Goal: Use online tool/utility: Utilize a website feature to perform a specific function

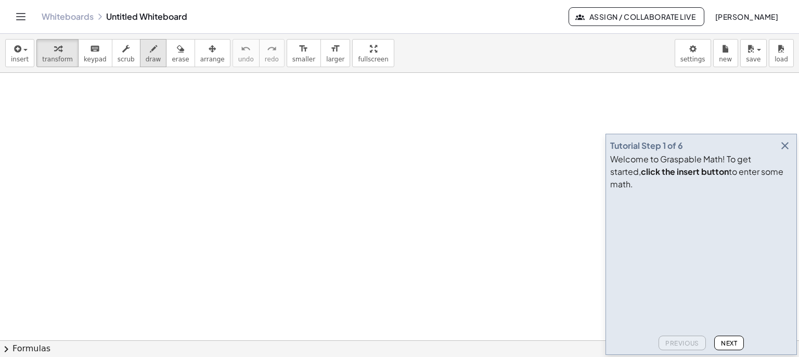
click at [146, 61] on span "draw" at bounding box center [154, 59] width 16 height 7
drag, startPoint x: 187, startPoint y: 184, endPoint x: 210, endPoint y: 166, distance: 28.9
drag, startPoint x: 214, startPoint y: 163, endPoint x: 238, endPoint y: 164, distance: 23.9
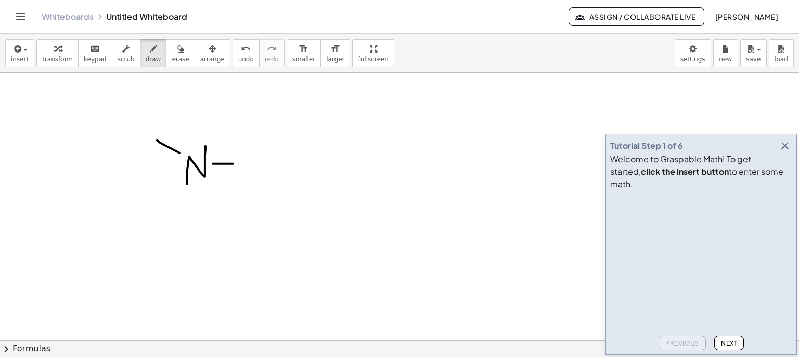
drag, startPoint x: 170, startPoint y: 180, endPoint x: 152, endPoint y: 185, distance: 18.4
drag, startPoint x: 178, startPoint y: 154, endPoint x: 160, endPoint y: 138, distance: 24.4
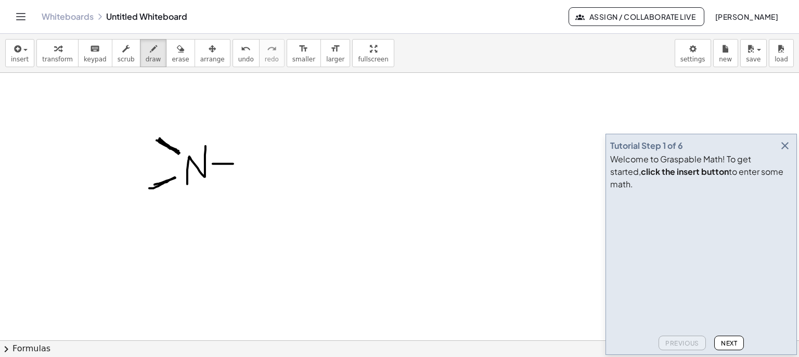
drag, startPoint x: 132, startPoint y: 127, endPoint x: 134, endPoint y: 134, distance: 7.6
drag, startPoint x: 137, startPoint y: 120, endPoint x: 142, endPoint y: 133, distance: 14.5
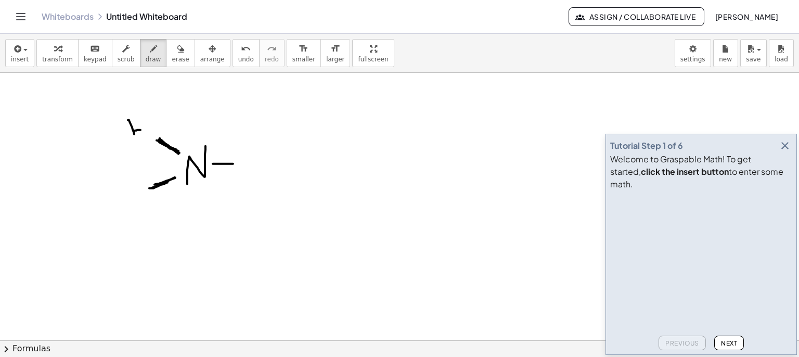
drag, startPoint x: 134, startPoint y: 188, endPoint x: 136, endPoint y: 199, distance: 10.5
drag, startPoint x: 138, startPoint y: 185, endPoint x: 144, endPoint y: 202, distance: 17.6
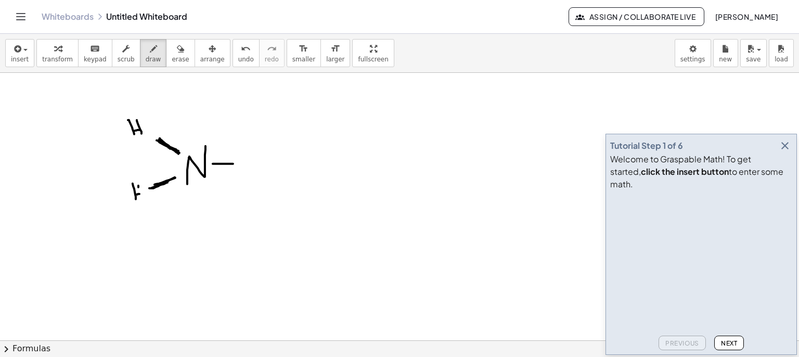
click at [788, 152] on icon "button" at bounding box center [785, 145] width 12 height 12
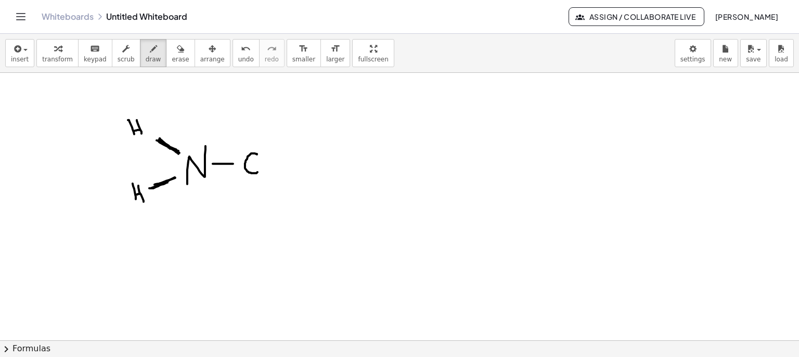
drag, startPoint x: 257, startPoint y: 154, endPoint x: 263, endPoint y: 170, distance: 16.8
drag, startPoint x: 251, startPoint y: 148, endPoint x: 251, endPoint y: 132, distance: 16.7
drag, startPoint x: 245, startPoint y: 117, endPoint x: 245, endPoint y: 123, distance: 6.2
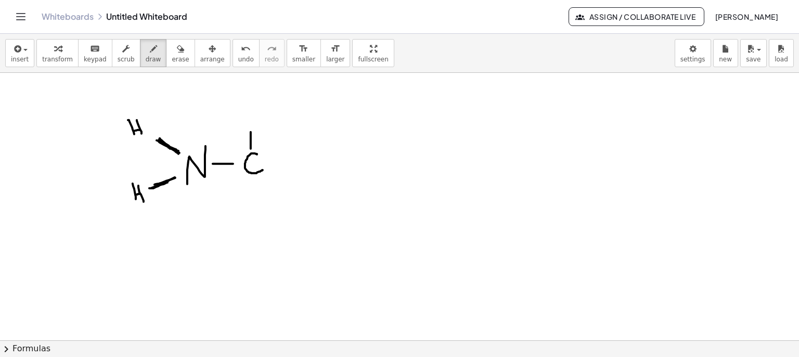
drag, startPoint x: 249, startPoint y: 111, endPoint x: 250, endPoint y: 126, distance: 15.6
drag, startPoint x: 278, startPoint y: 161, endPoint x: 289, endPoint y: 165, distance: 11.5
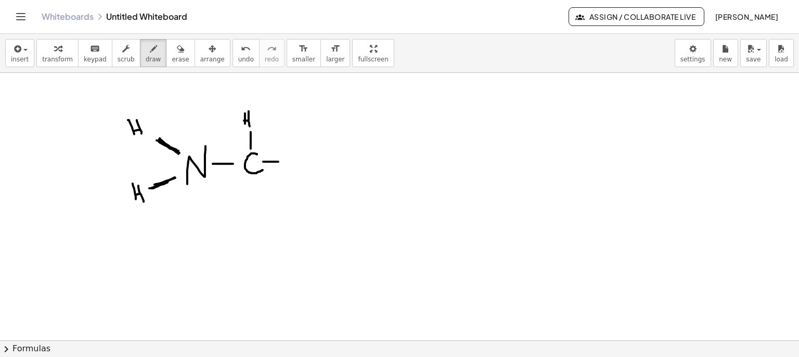
drag, startPoint x: 298, startPoint y: 156, endPoint x: 301, endPoint y: 165, distance: 9.9
drag, startPoint x: 296, startPoint y: 148, endPoint x: 293, endPoint y: 137, distance: 11.1
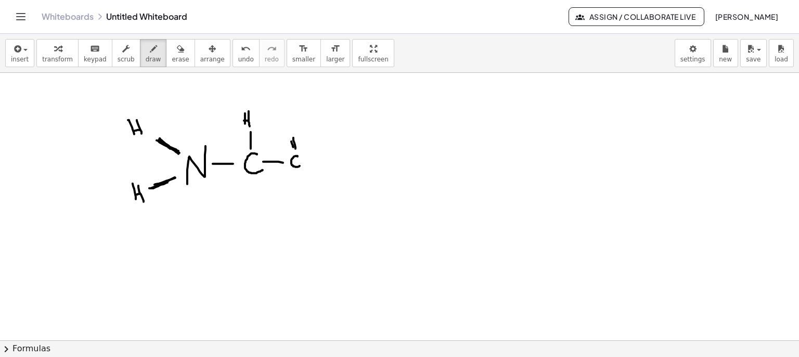
drag, startPoint x: 293, startPoint y: 145, endPoint x: 290, endPoint y: 137, distance: 8.2
drag, startPoint x: 288, startPoint y: 121, endPoint x: 293, endPoint y: 118, distance: 6.1
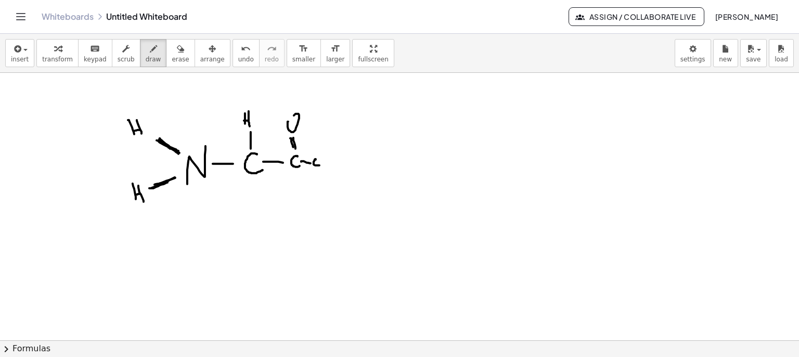
drag, startPoint x: 325, startPoint y: 154, endPoint x: 327, endPoint y: 163, distance: 9.6
drag, startPoint x: 329, startPoint y: 154, endPoint x: 335, endPoint y: 166, distance: 13.7
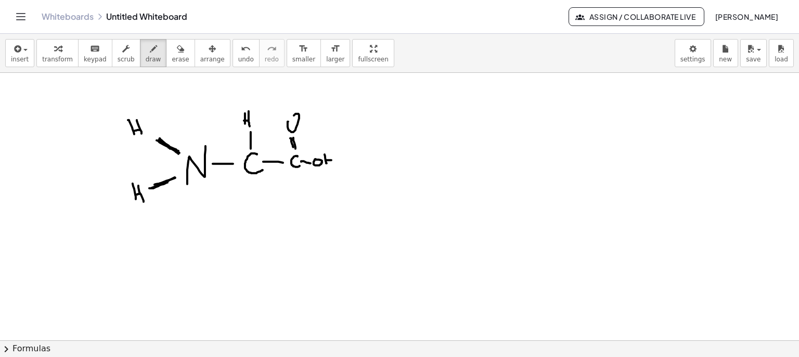
drag, startPoint x: 260, startPoint y: 200, endPoint x: 264, endPoint y: 214, distance: 14.7
drag, startPoint x: 260, startPoint y: 202, endPoint x: 271, endPoint y: 211, distance: 13.7
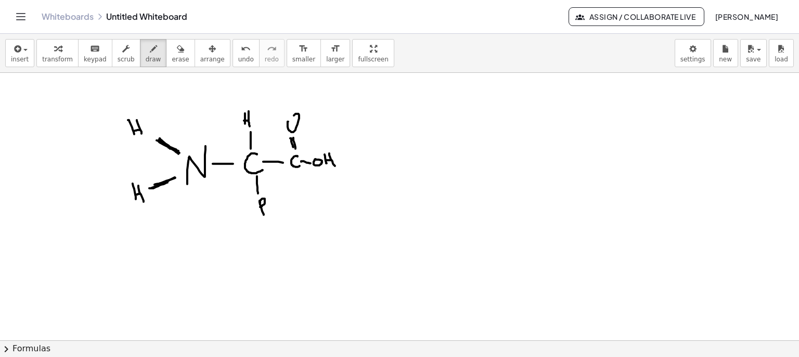
drag, startPoint x: 494, startPoint y: 111, endPoint x: 501, endPoint y: 134, distance: 23.9
drag, startPoint x: 502, startPoint y: 133, endPoint x: 516, endPoint y: 126, distance: 15.6
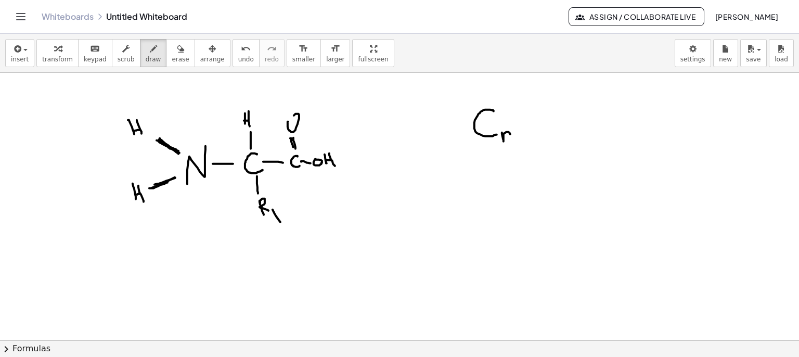
drag, startPoint x: 519, startPoint y: 111, endPoint x: 521, endPoint y: 125, distance: 14.8
drag, startPoint x: 526, startPoint y: 108, endPoint x: 533, endPoint y: 133, distance: 25.9
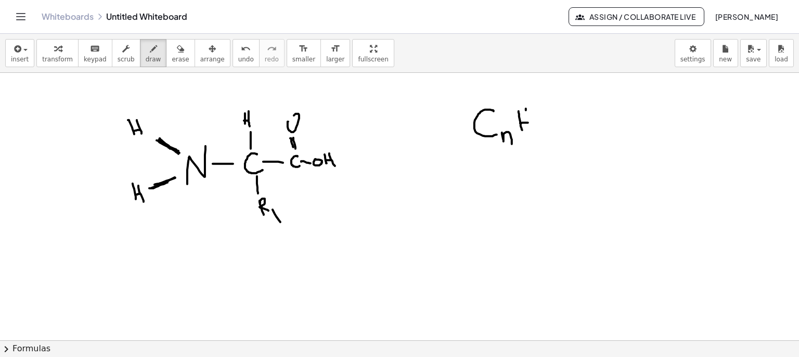
drag, startPoint x: 540, startPoint y: 128, endPoint x: 550, endPoint y: 140, distance: 15.6
drag, startPoint x: 551, startPoint y: 133, endPoint x: 563, endPoint y: 138, distance: 12.9
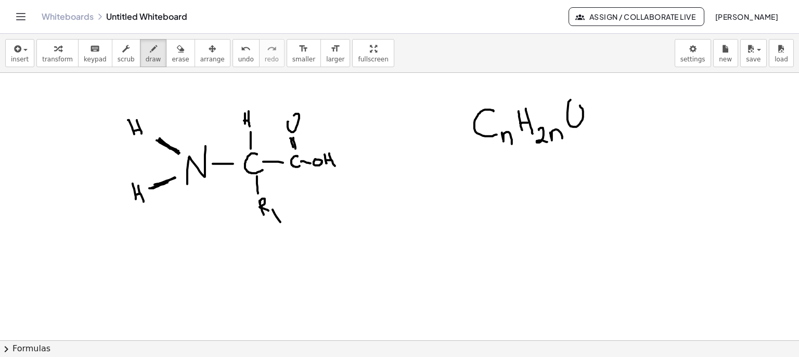
drag, startPoint x: 568, startPoint y: 119, endPoint x: 570, endPoint y: 100, distance: 18.8
drag, startPoint x: 586, startPoint y: 128, endPoint x: 595, endPoint y: 136, distance: 11.8
drag, startPoint x: 502, startPoint y: 147, endPoint x: 514, endPoint y: 146, distance: 12.5
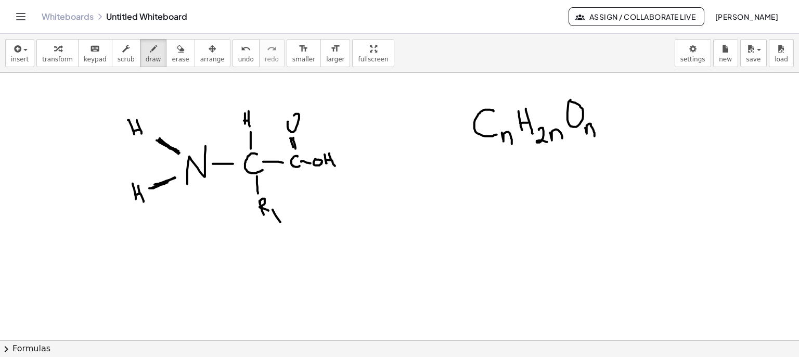
drag, startPoint x: 589, startPoint y: 139, endPoint x: 599, endPoint y: 139, distance: 10.4
drag, startPoint x: 495, startPoint y: 177, endPoint x: 507, endPoint y: 201, distance: 26.8
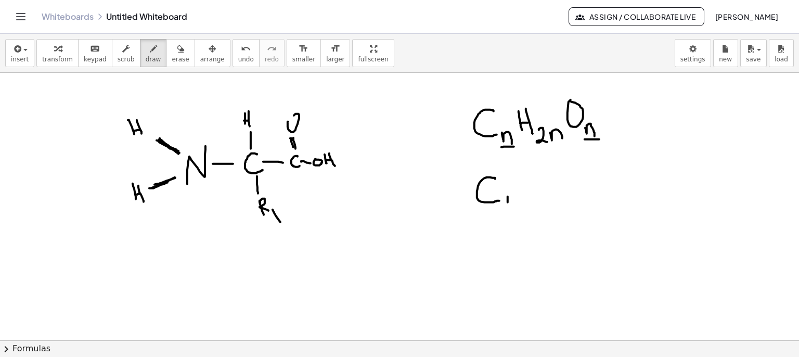
drag, startPoint x: 508, startPoint y: 198, endPoint x: 510, endPoint y: 214, distance: 16.3
drag, startPoint x: 515, startPoint y: 198, endPoint x: 530, endPoint y: 213, distance: 21.4
drag, startPoint x: 533, startPoint y: 182, endPoint x: 536, endPoint y: 200, distance: 18.6
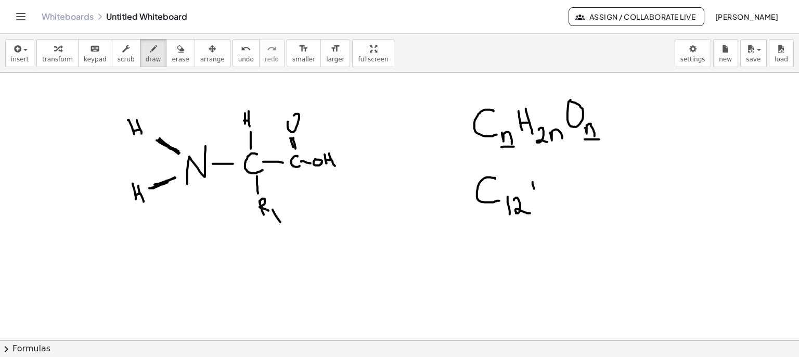
drag, startPoint x: 539, startPoint y: 182, endPoint x: 559, endPoint y: 200, distance: 27.6
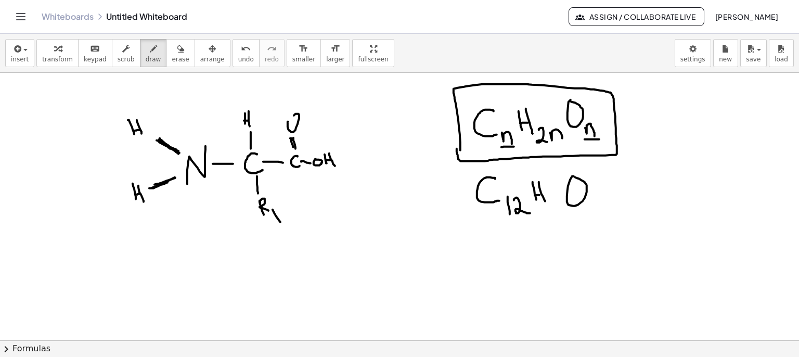
drag, startPoint x: 460, startPoint y: 134, endPoint x: 457, endPoint y: 148, distance: 14.9
drag, startPoint x: 503, startPoint y: 150, endPoint x: 513, endPoint y: 150, distance: 9.9
drag, startPoint x: 590, startPoint y: 143, endPoint x: 604, endPoint y: 143, distance: 14.0
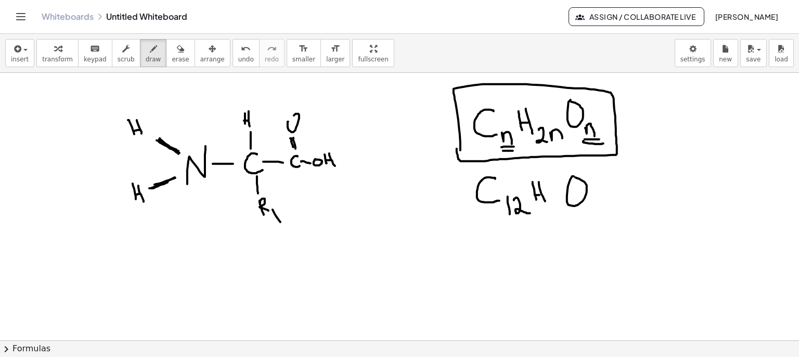
drag, startPoint x: 593, startPoint y: 201, endPoint x: 595, endPoint y: 209, distance: 8.1
drag, startPoint x: 606, startPoint y: 196, endPoint x: 614, endPoint y: 209, distance: 15.6
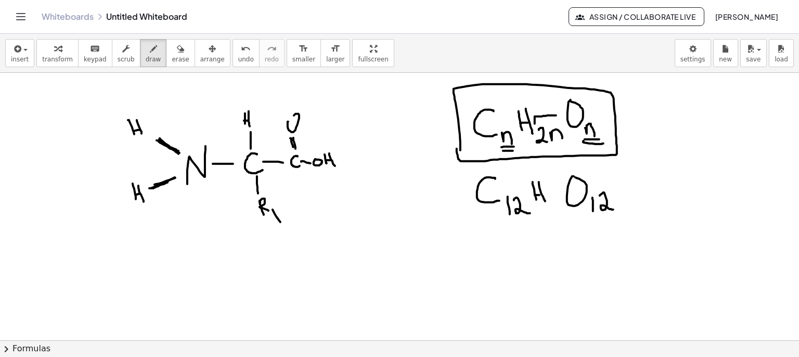
drag, startPoint x: 535, startPoint y: 123, endPoint x: 561, endPoint y: 120, distance: 26.3
drag, startPoint x: 549, startPoint y: 200, endPoint x: 557, endPoint y: 210, distance: 12.2
drag, startPoint x: 558, startPoint y: 208, endPoint x: 564, endPoint y: 209, distance: 6.3
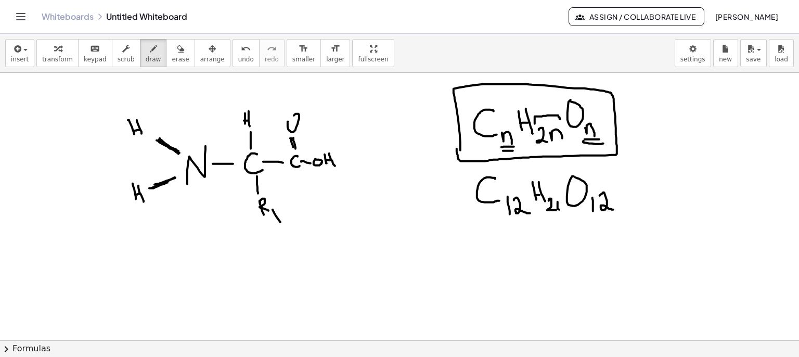
drag, startPoint x: 562, startPoint y: 205, endPoint x: 564, endPoint y: 217, distance: 12.7
drag, startPoint x: 656, startPoint y: 106, endPoint x: 642, endPoint y: 113, distance: 15.6
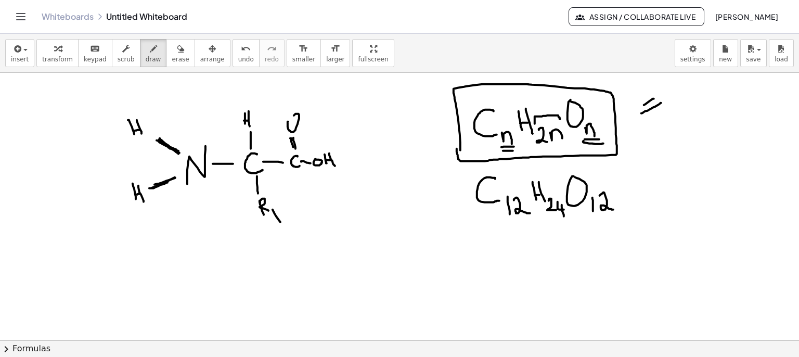
drag, startPoint x: 654, startPoint y: 98, endPoint x: 636, endPoint y: 110, distance: 21.5
drag, startPoint x: 636, startPoint y: 103, endPoint x: 647, endPoint y: 118, distance: 18.9
click at [177, 49] on icon "button" at bounding box center [180, 49] width 7 height 12
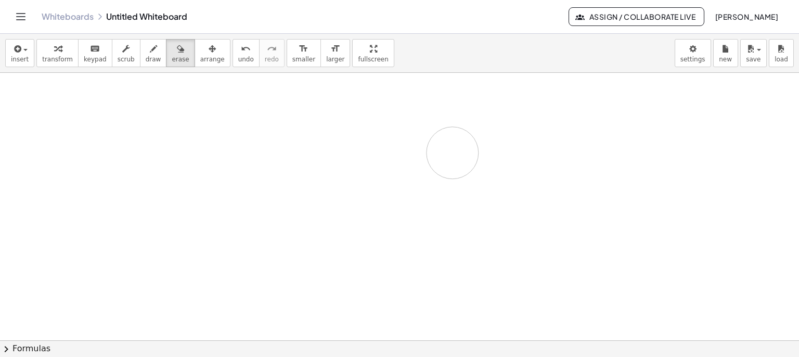
drag, startPoint x: 300, startPoint y: 167, endPoint x: 247, endPoint y: 138, distance: 60.1
click at [146, 56] on span "draw" at bounding box center [154, 59] width 16 height 7
drag, startPoint x: 117, startPoint y: 115, endPoint x: 117, endPoint y: 132, distance: 16.7
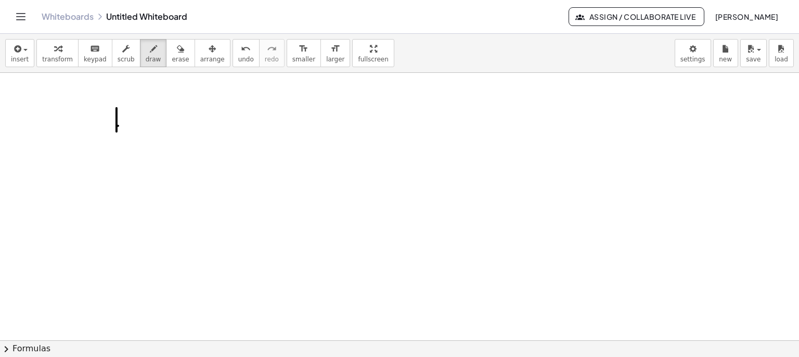
drag, startPoint x: 118, startPoint y: 125, endPoint x: 127, endPoint y: 124, distance: 8.9
drag, startPoint x: 127, startPoint y: 108, endPoint x: 135, endPoint y: 132, distance: 24.7
drag, startPoint x: 138, startPoint y: 126, endPoint x: 150, endPoint y: 139, distance: 18.1
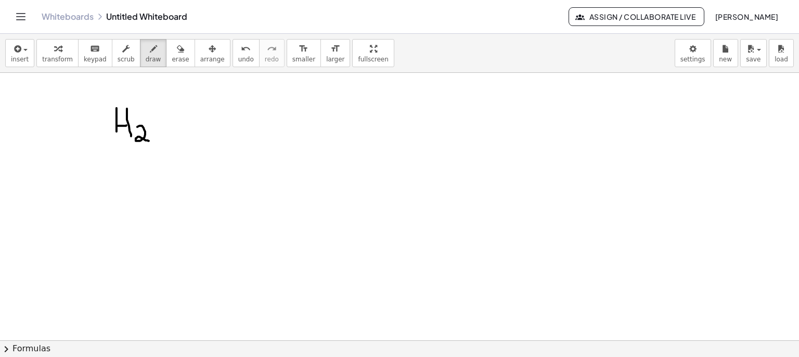
drag, startPoint x: 258, startPoint y: 128, endPoint x: 267, endPoint y: 129, distance: 9.4
drag, startPoint x: 275, startPoint y: 129, endPoint x: 266, endPoint y: 141, distance: 14.6
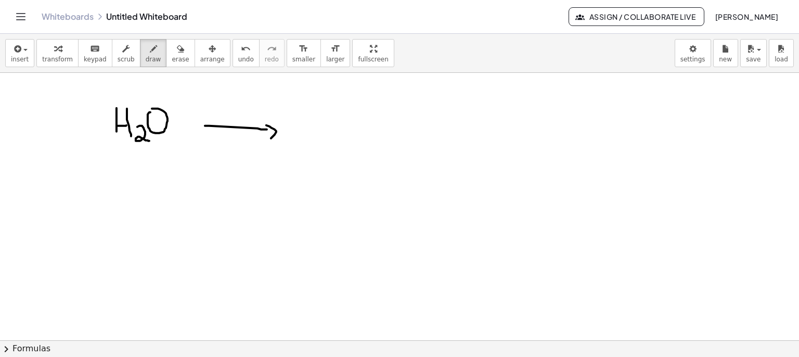
drag, startPoint x: 303, startPoint y: 111, endPoint x: 304, endPoint y: 123, distance: 12.0
drag, startPoint x: 311, startPoint y: 118, endPoint x: 312, endPoint y: 109, distance: 8.4
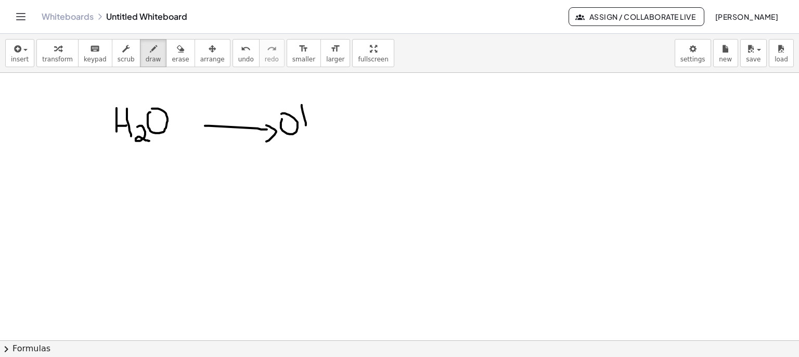
drag, startPoint x: 314, startPoint y: 114, endPoint x: 317, endPoint y: 121, distance: 7.9
drag, startPoint x: 264, startPoint y: 111, endPoint x: 289, endPoint y: 112, distance: 25.0
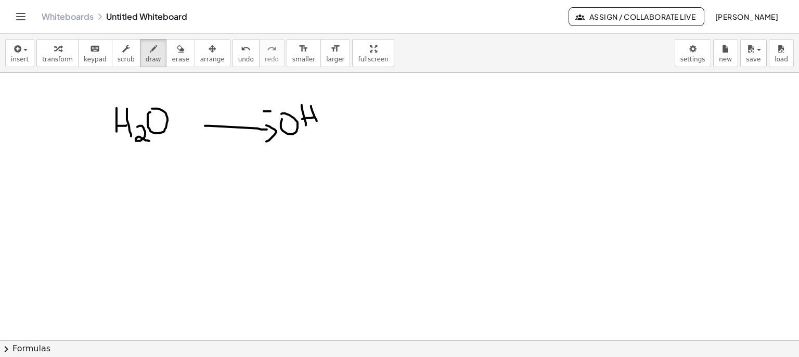
drag, startPoint x: 349, startPoint y: 111, endPoint x: 354, endPoint y: 125, distance: 15.5
drag, startPoint x: 354, startPoint y: 119, endPoint x: 363, endPoint y: 118, distance: 8.4
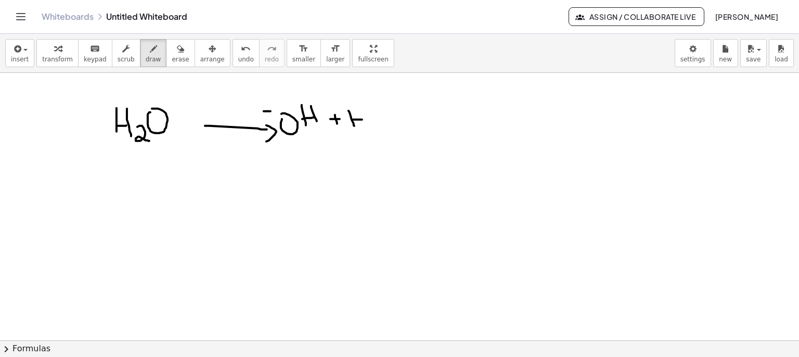
drag, startPoint x: 357, startPoint y: 109, endPoint x: 367, endPoint y: 124, distance: 18.0
drag, startPoint x: 368, startPoint y: 104, endPoint x: 373, endPoint y: 115, distance: 12.1
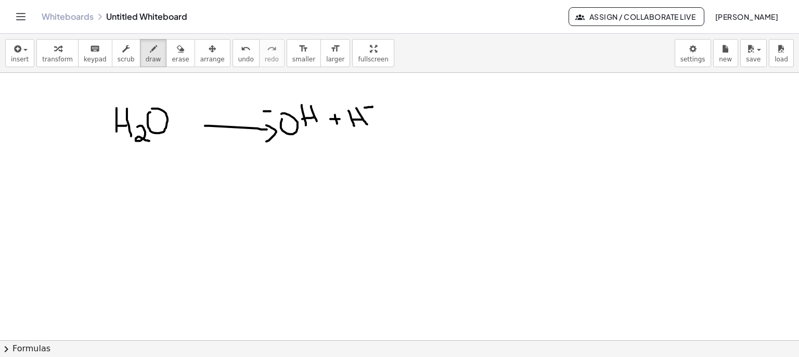
drag, startPoint x: 75, startPoint y: 167, endPoint x: 79, endPoint y: 159, distance: 8.4
drag, startPoint x: 87, startPoint y: 155, endPoint x: 83, endPoint y: 198, distance: 44.0
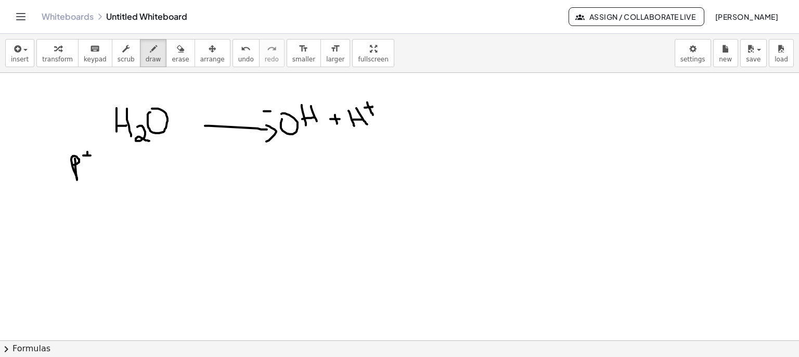
drag, startPoint x: 73, startPoint y: 213, endPoint x: 87, endPoint y: 217, distance: 14.7
drag, startPoint x: 91, startPoint y: 206, endPoint x: 97, endPoint y: 208, distance: 7.1
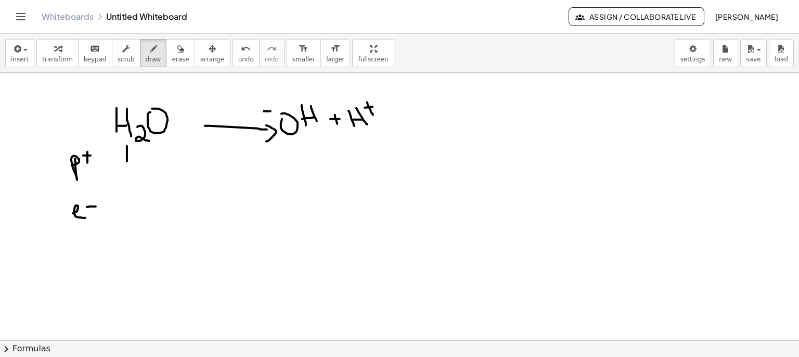
drag, startPoint x: 127, startPoint y: 146, endPoint x: 127, endPoint y: 161, distance: 15.6
drag, startPoint x: 145, startPoint y: 155, endPoint x: 137, endPoint y: 154, distance: 7.4
drag, startPoint x: 137, startPoint y: 152, endPoint x: 135, endPoint y: 176, distance: 23.5
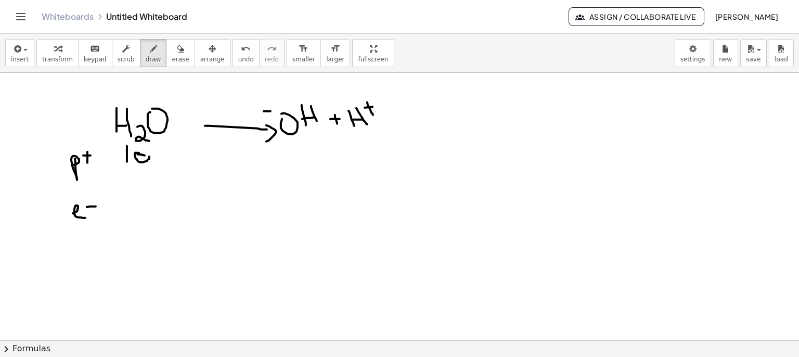
drag, startPoint x: 120, startPoint y: 197, endPoint x: 120, endPoint y: 214, distance: 17.2
drag, startPoint x: 127, startPoint y: 209, endPoint x: 130, endPoint y: 201, distance: 7.9
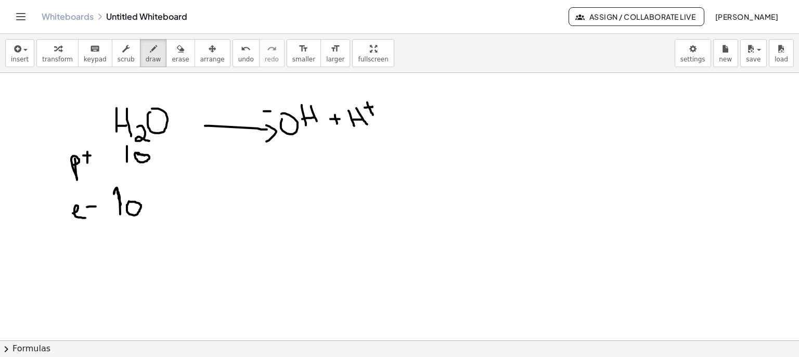
drag, startPoint x: 315, startPoint y: 113, endPoint x: 318, endPoint y: 126, distance: 13.5
drag, startPoint x: 273, startPoint y: 103, endPoint x: 277, endPoint y: 110, distance: 8.8
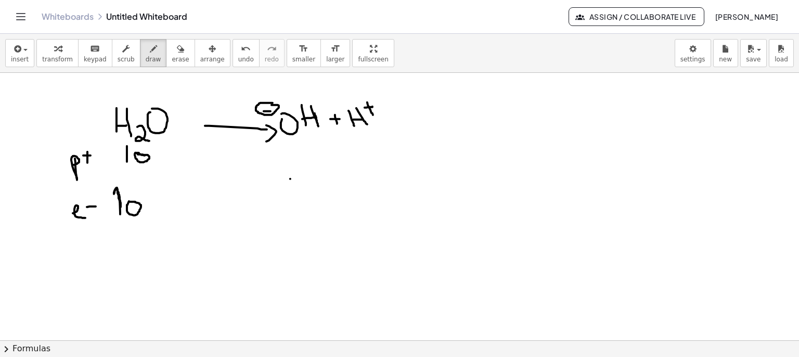
drag, startPoint x: 290, startPoint y: 178, endPoint x: 292, endPoint y: 200, distance: 21.4
drag, startPoint x: 302, startPoint y: 152, endPoint x: 291, endPoint y: 168, distance: 19.2
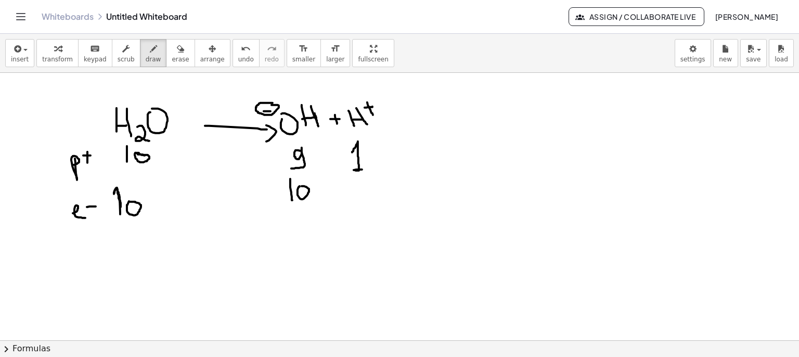
drag, startPoint x: 352, startPoint y: 152, endPoint x: 366, endPoint y: 169, distance: 22.2
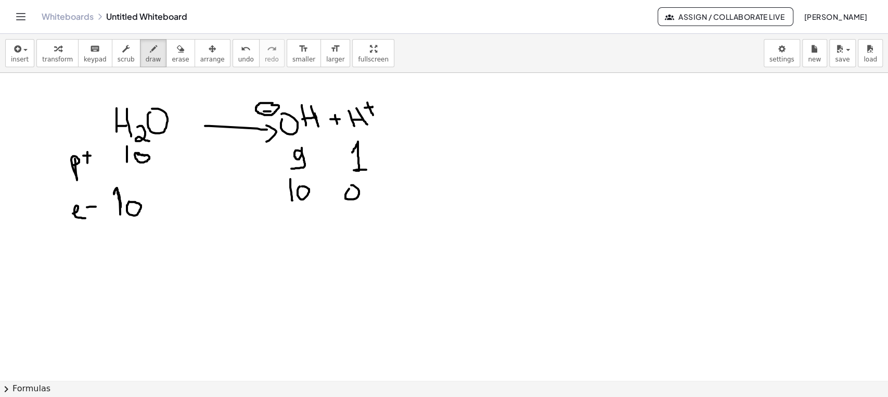
click at [349, 186] on div at bounding box center [444, 380] width 888 height 614
drag, startPoint x: 352, startPoint y: 105, endPoint x: 313, endPoint y: 101, distance: 38.7
click at [313, 101] on div at bounding box center [444, 380] width 888 height 614
drag, startPoint x: 314, startPoint y: 82, endPoint x: 321, endPoint y: 84, distance: 6.4
click at [320, 85] on div at bounding box center [444, 380] width 888 height 614
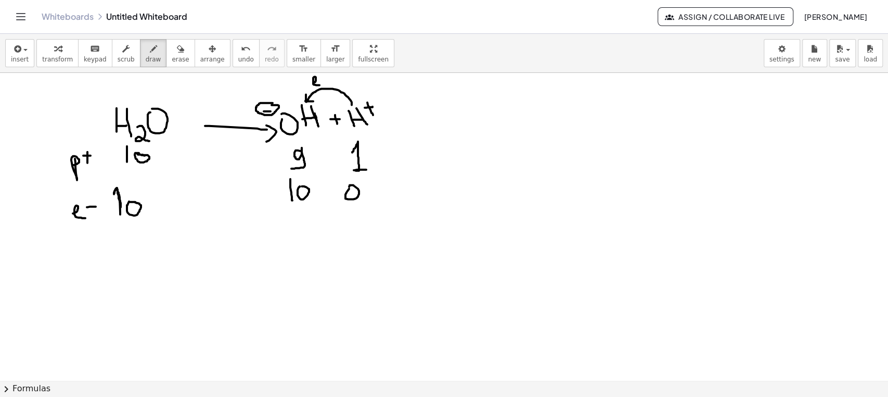
click at [327, 73] on div at bounding box center [444, 380] width 888 height 614
